Goal: Task Accomplishment & Management: Use online tool/utility

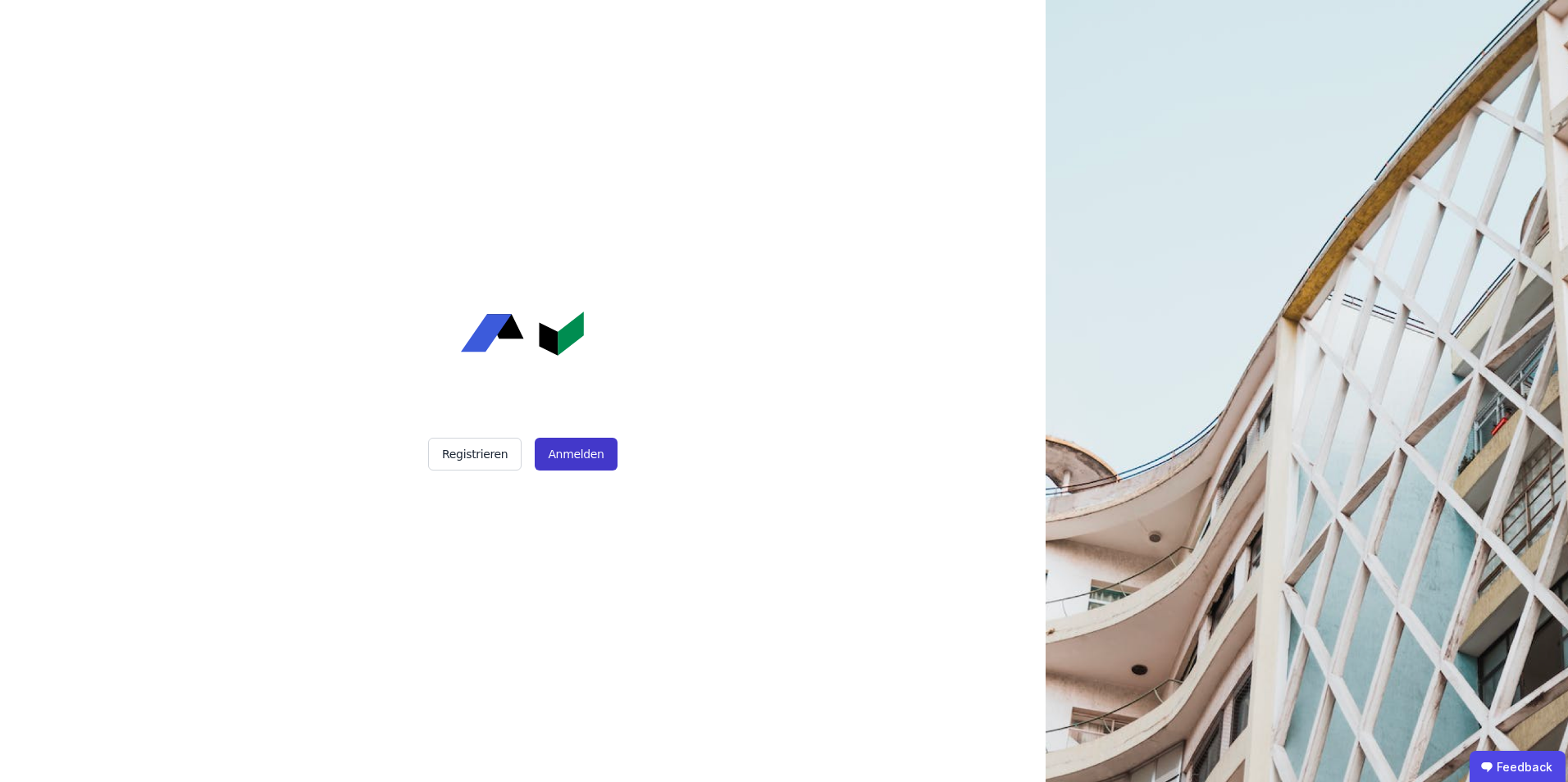
click at [583, 447] on button "Anmelden" at bounding box center [575, 453] width 82 height 33
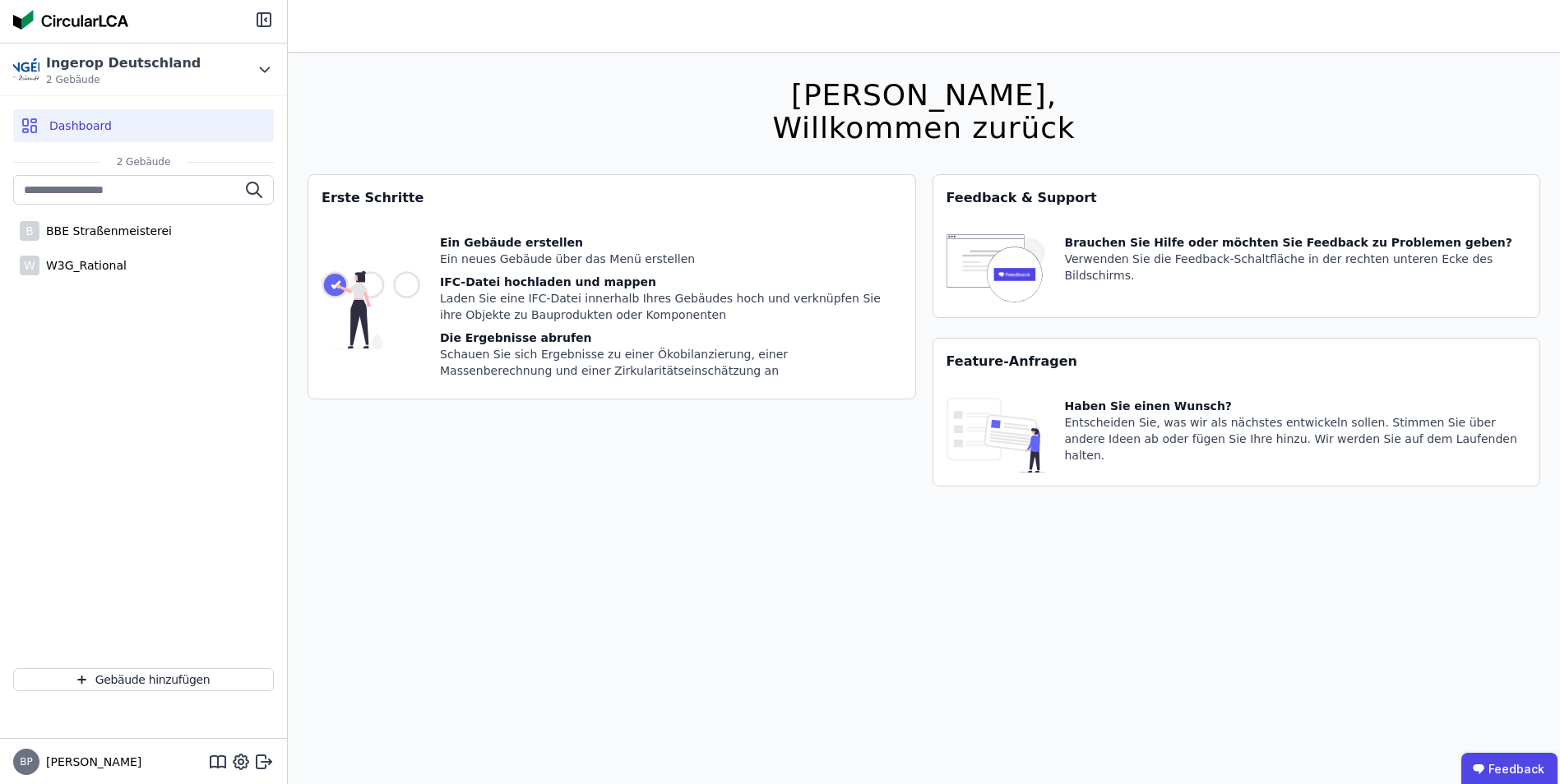
click at [172, 500] on div "B BBE Straßenmeisterei W W3G_Rational" at bounding box center [144, 415] width 287 height 480
click at [122, 678] on button "Gebäude hinzufügen" at bounding box center [143, 679] width 260 height 23
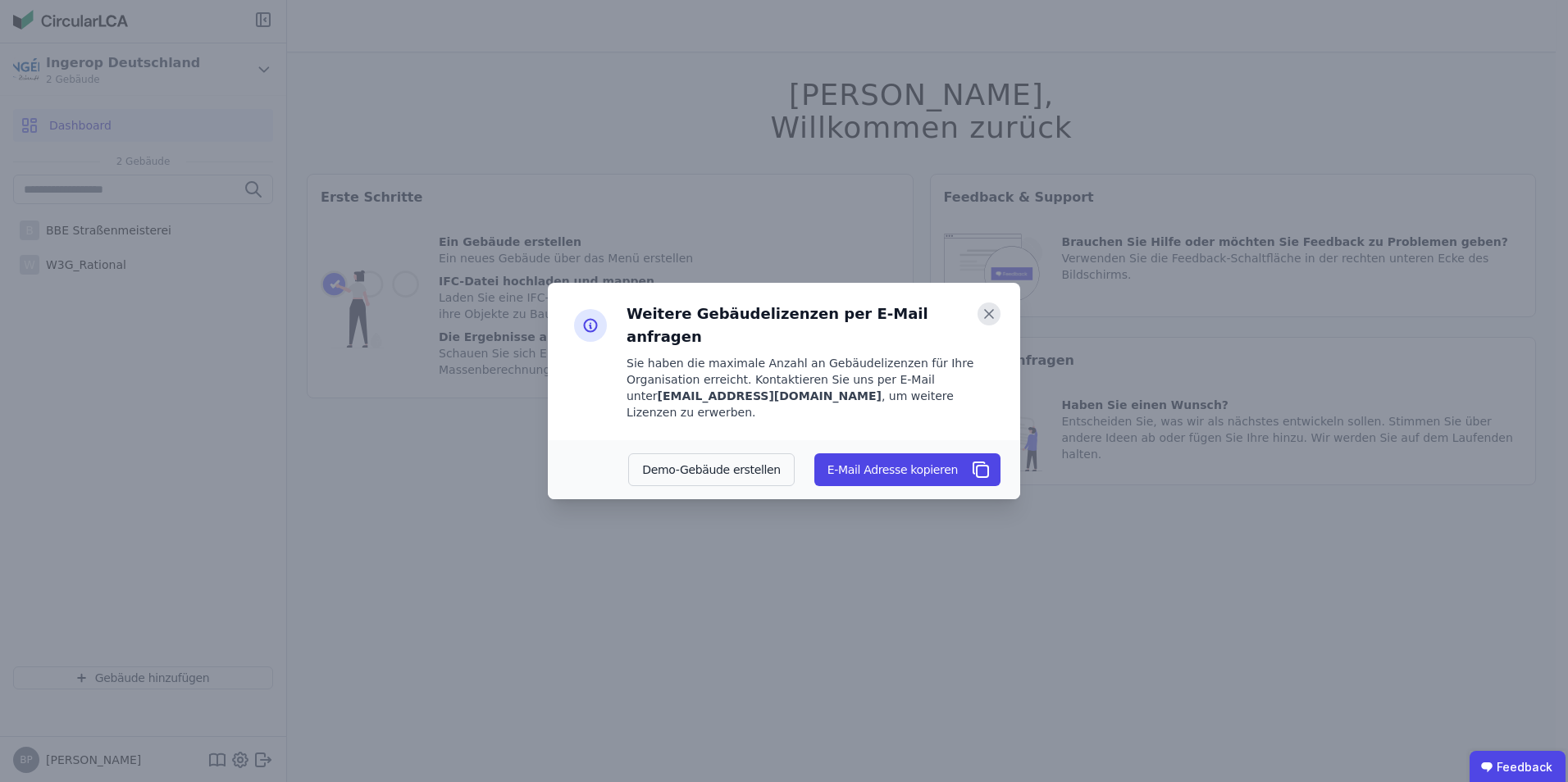
click at [992, 326] on icon at bounding box center [988, 313] width 23 height 23
